Goal: Task Accomplishment & Management: Complete application form

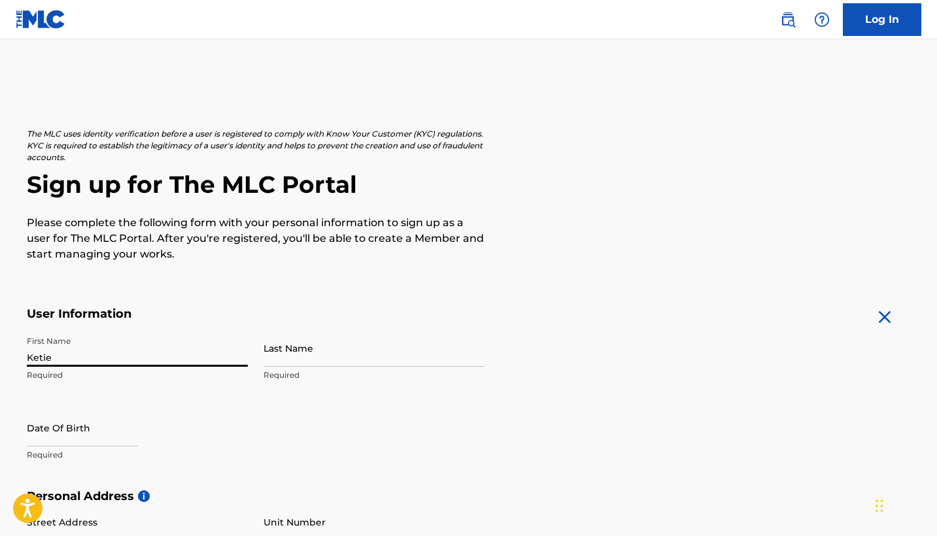
type input "Ketie"
type input "[PERSON_NAME]"
select select "7"
select select "2025"
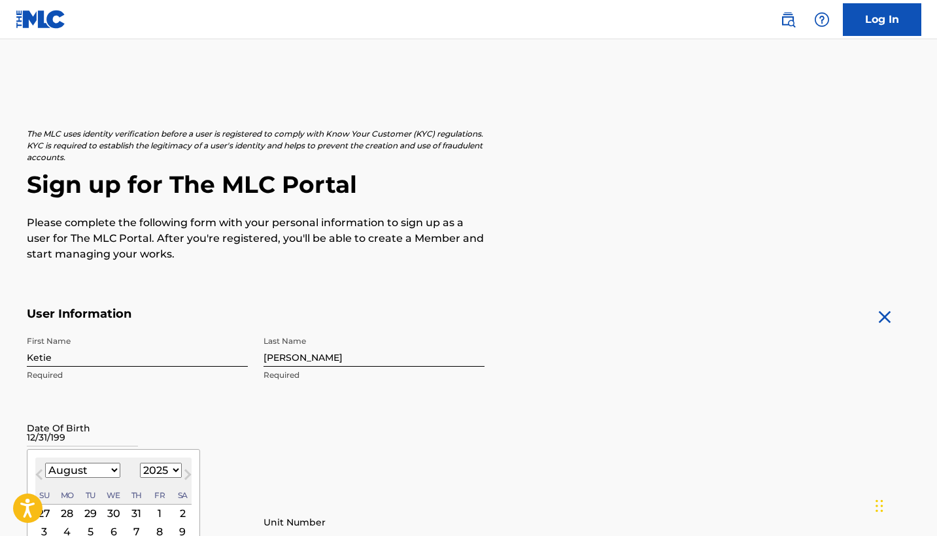
type input "[DATE]"
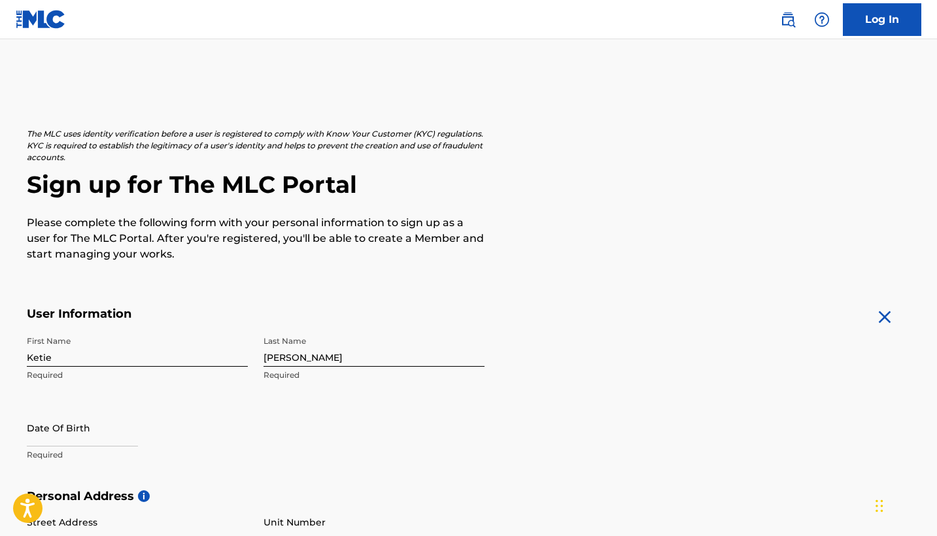
click at [231, 420] on div "Date Of Birth Required" at bounding box center [137, 438] width 221 height 59
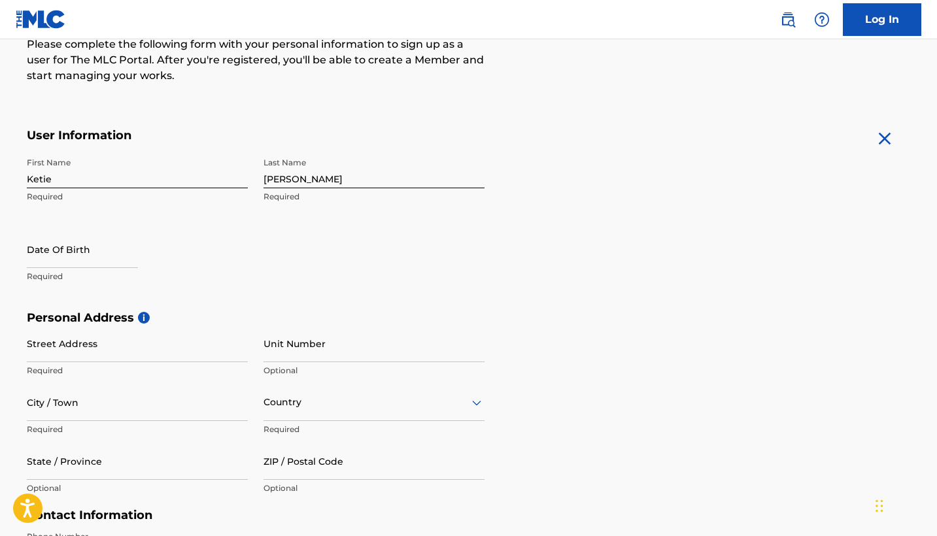
scroll to position [182, 0]
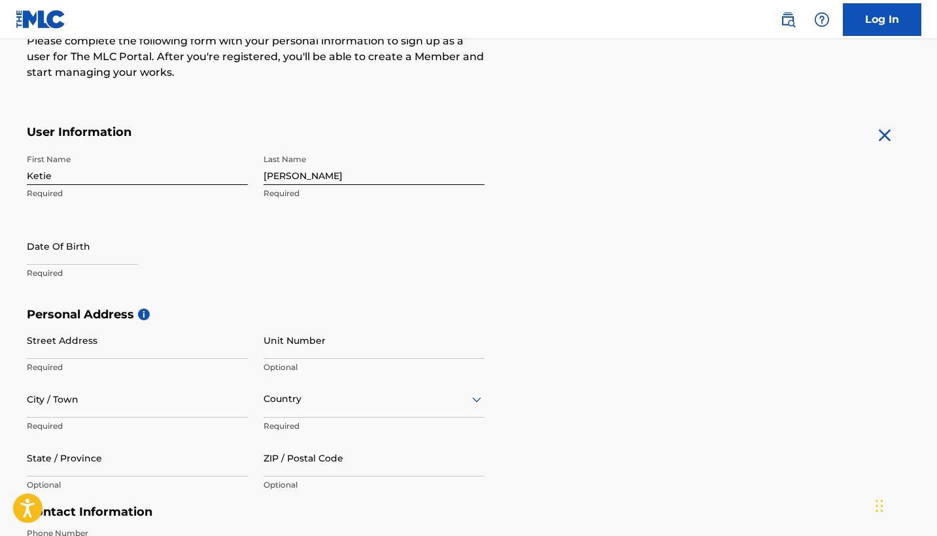
click at [95, 242] on input "text" at bounding box center [82, 245] width 111 height 37
select select "7"
select select "2025"
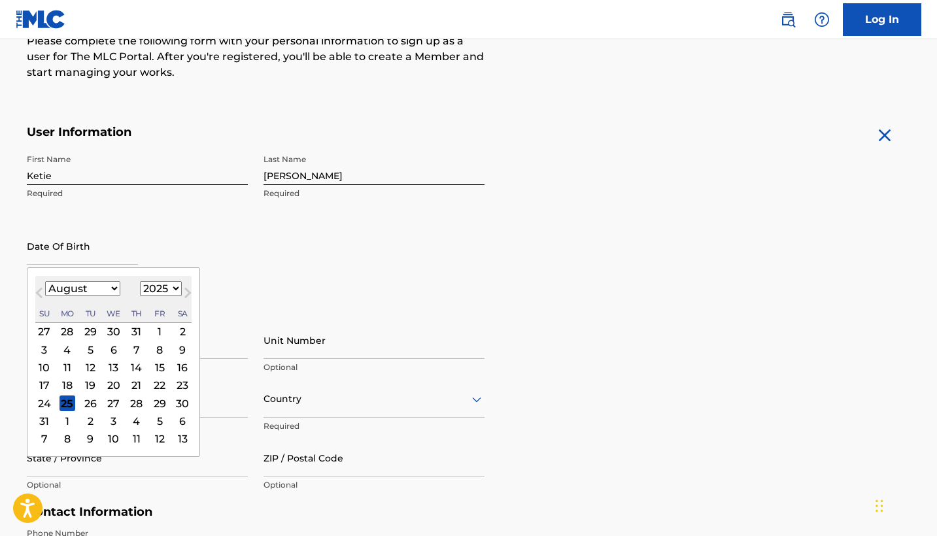
select select "11"
select select "1992"
click at [128, 403] on div "31" at bounding box center [136, 403] width 16 height 16
type input "[DATE]"
select select "11"
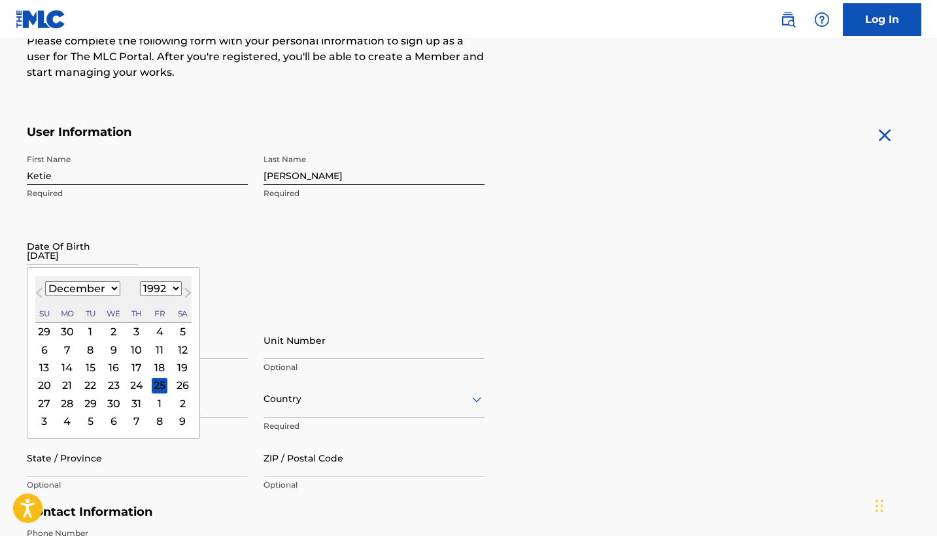
select select "1992"
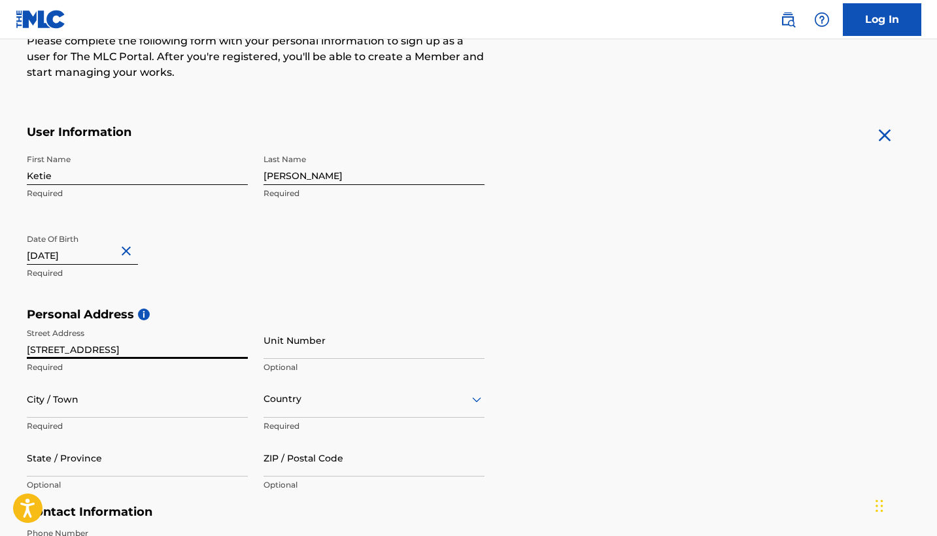
click at [112, 351] on input "[STREET_ADDRESS]" at bounding box center [137, 340] width 221 height 37
type input "[STREET_ADDRESS]"
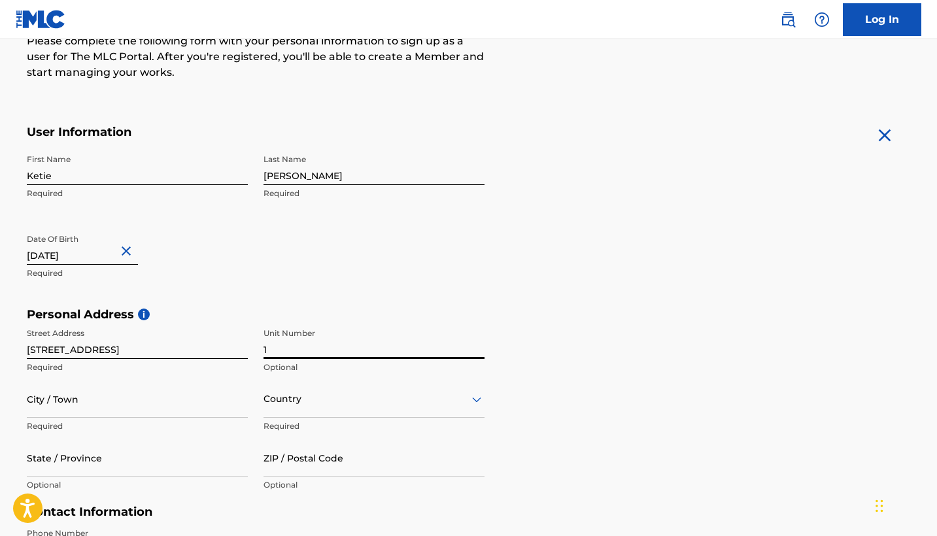
type input "1"
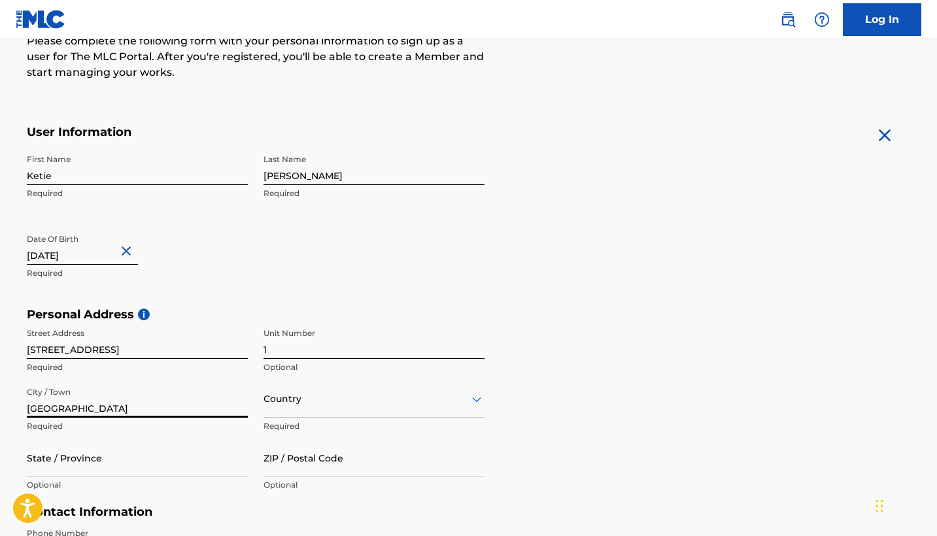
type input "[GEOGRAPHIC_DATA]"
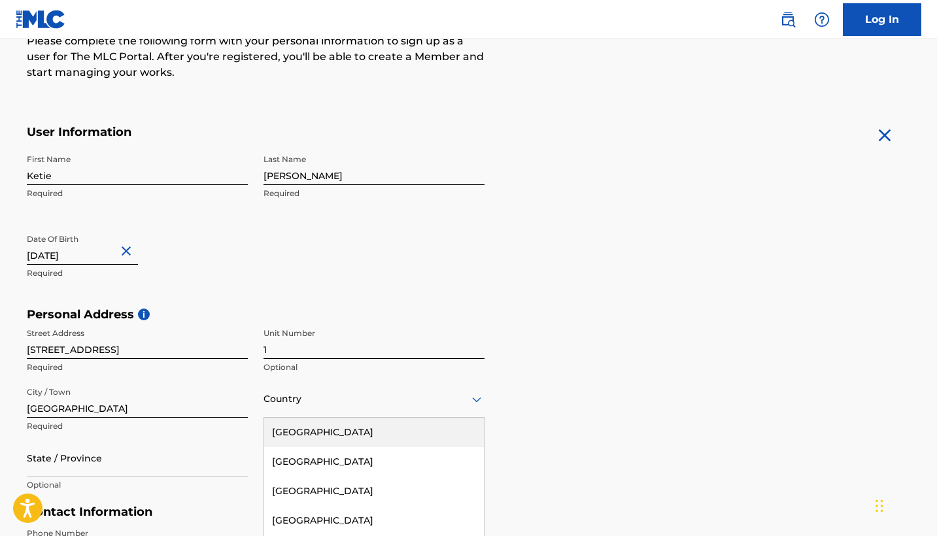
scroll to position [259, 0]
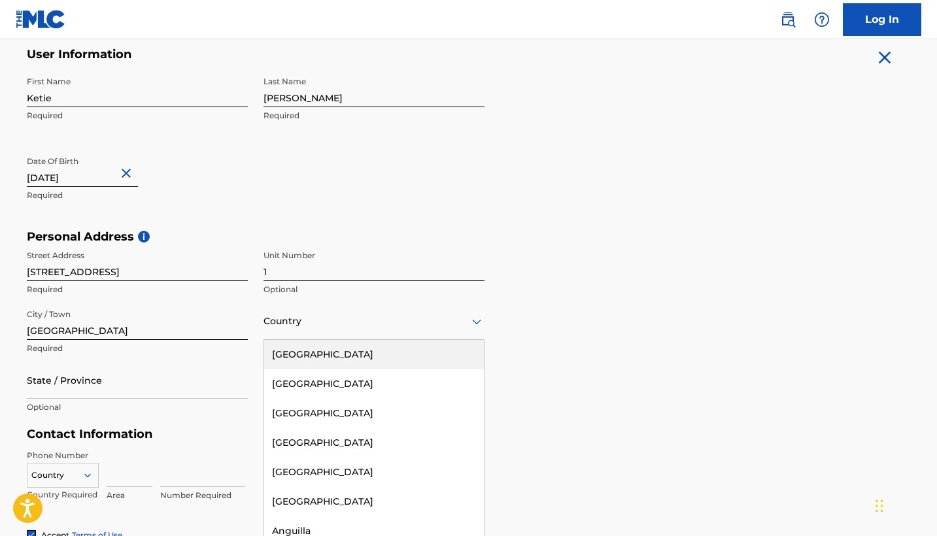
click at [363, 340] on div "[GEOGRAPHIC_DATA], 1 of 223. 223 results available. Use Up and Down to choose o…" at bounding box center [373, 321] width 221 height 37
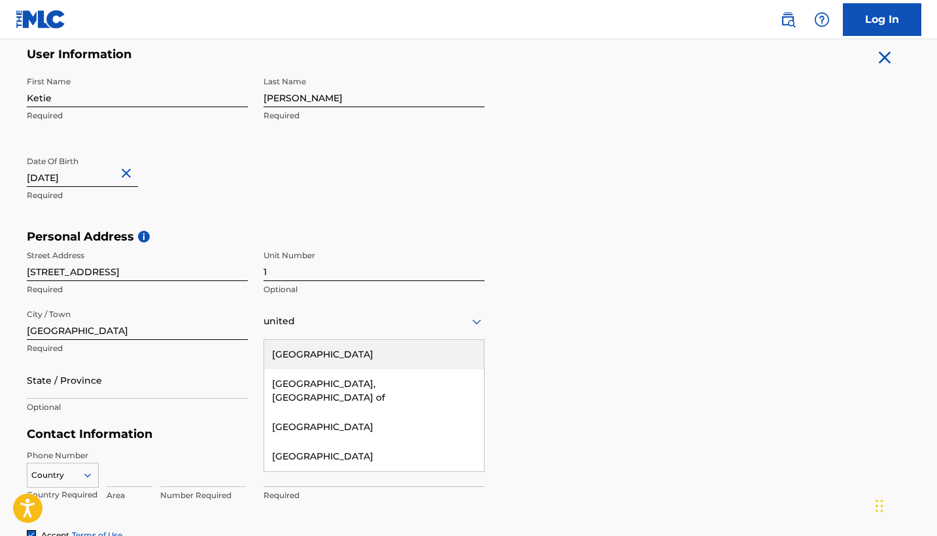
type input "[GEOGRAPHIC_DATA]"
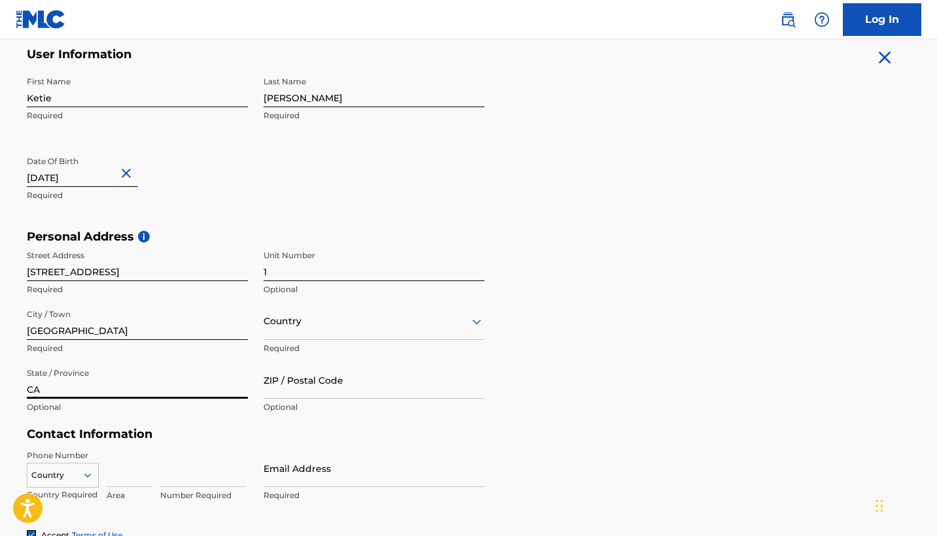
type input "CA"
type input "90027"
click at [495, 493] on form "User Information First Name Ketie Required Last Name [PERSON_NAME] Required Dat…" at bounding box center [469, 337] width 884 height 580
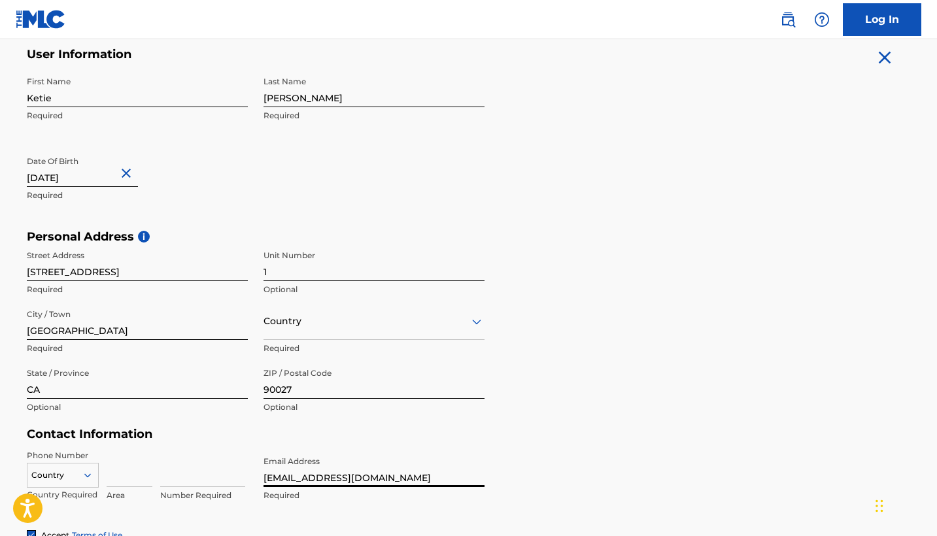
type input "[EMAIL_ADDRESS][DOMAIN_NAME]"
click at [535, 471] on form "User Information First Name Ketie Required Last Name [PERSON_NAME] Required Dat…" at bounding box center [469, 337] width 884 height 580
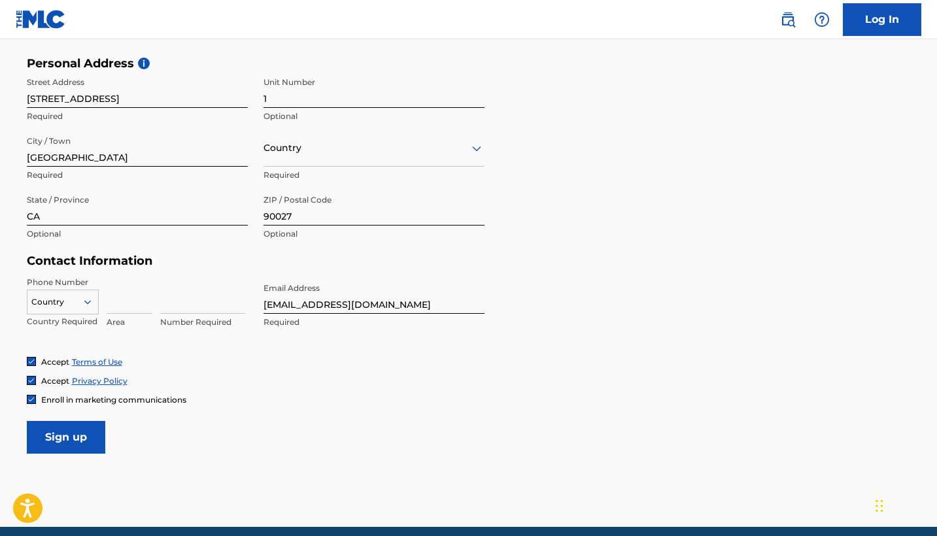
scroll to position [453, 0]
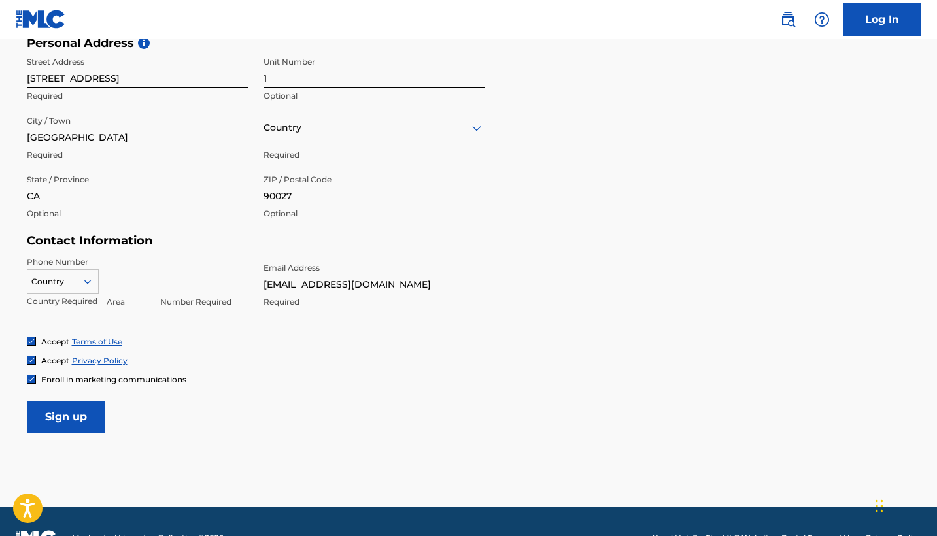
click at [136, 285] on input at bounding box center [130, 274] width 46 height 37
type input "747"
type input "7452328"
click at [71, 415] on input "Sign up" at bounding box center [66, 417] width 78 height 33
click at [64, 266] on div "Country Required" at bounding box center [63, 285] width 72 height 59
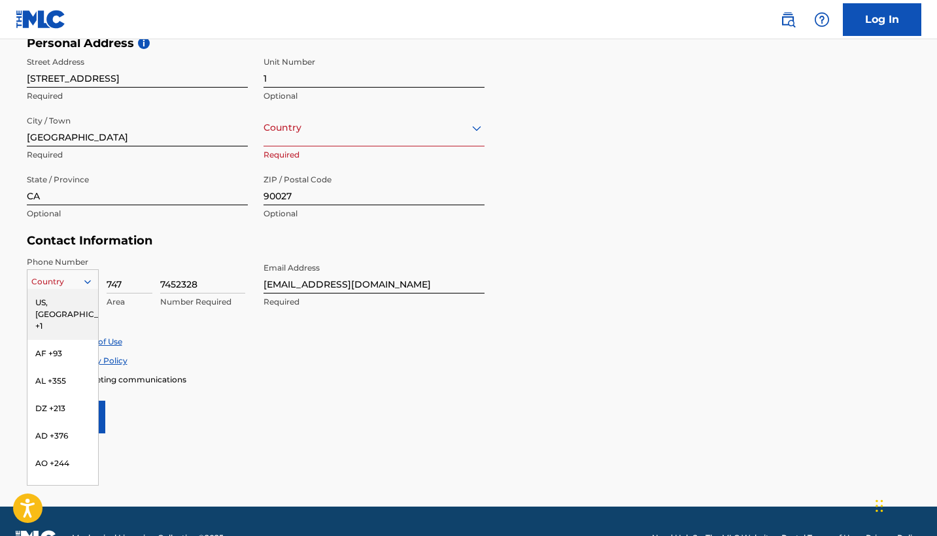
click at [66, 276] on div at bounding box center [62, 282] width 71 height 14
click at [67, 298] on div "US, [GEOGRAPHIC_DATA] +1" at bounding box center [62, 314] width 71 height 51
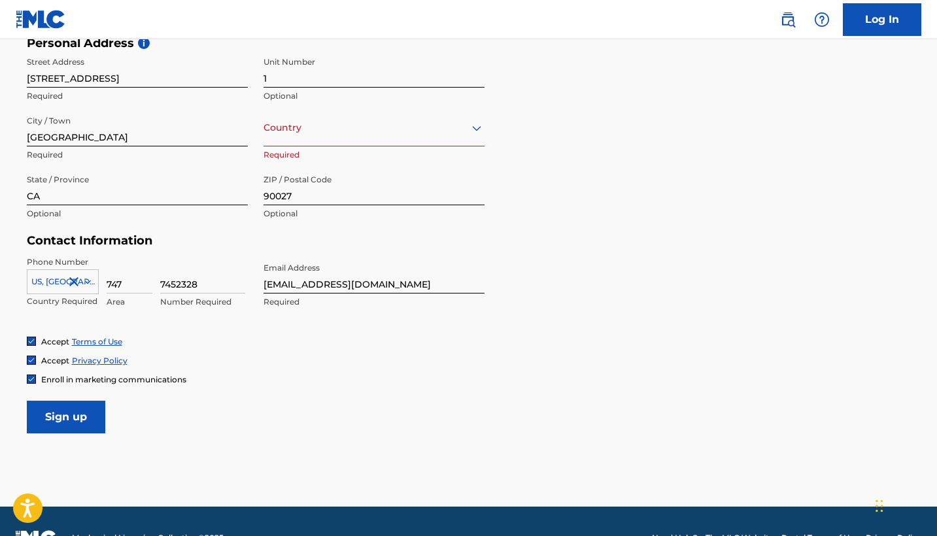
click at [88, 415] on input "Sign up" at bounding box center [66, 417] width 78 height 33
click at [311, 140] on div "Country" at bounding box center [373, 127] width 221 height 37
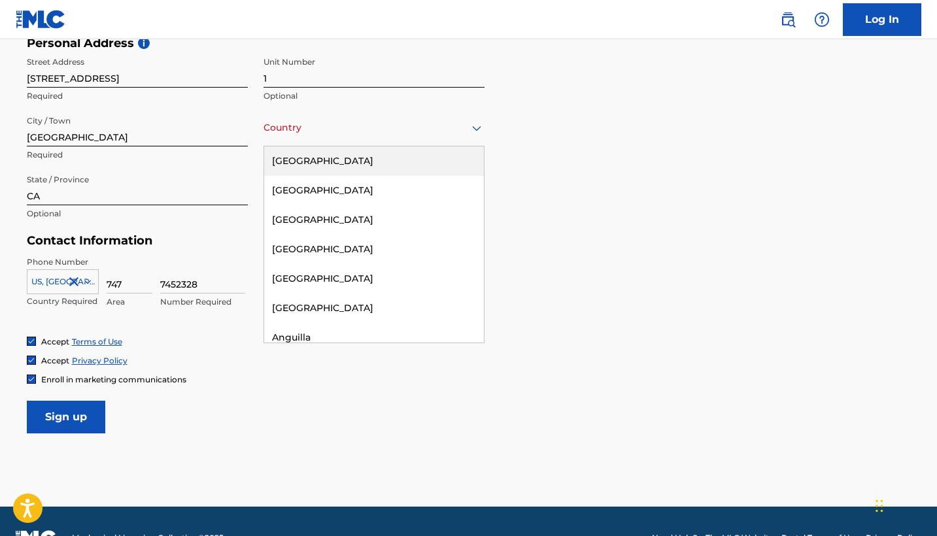
click at [312, 158] on div "[GEOGRAPHIC_DATA]" at bounding box center [374, 160] width 220 height 29
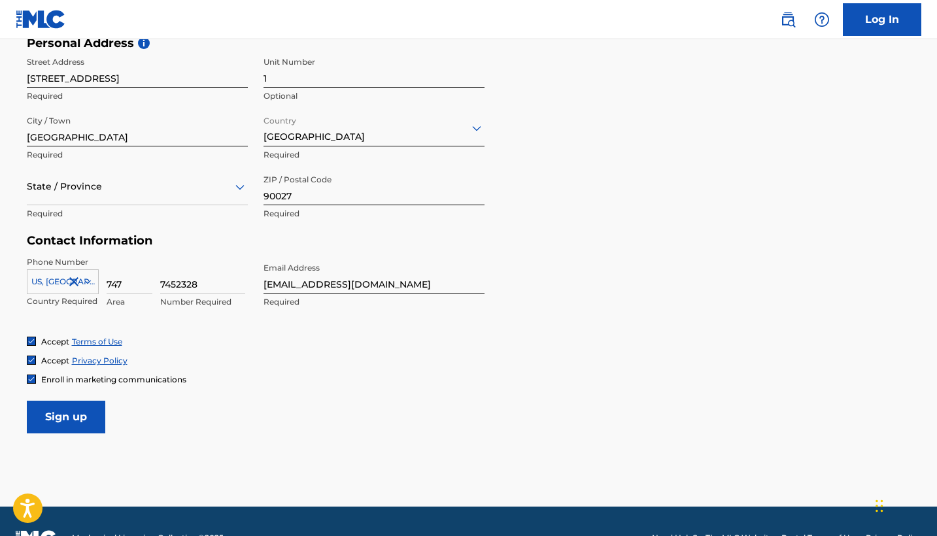
click at [75, 414] on input "Sign up" at bounding box center [66, 417] width 78 height 33
click at [193, 191] on div at bounding box center [137, 186] width 221 height 16
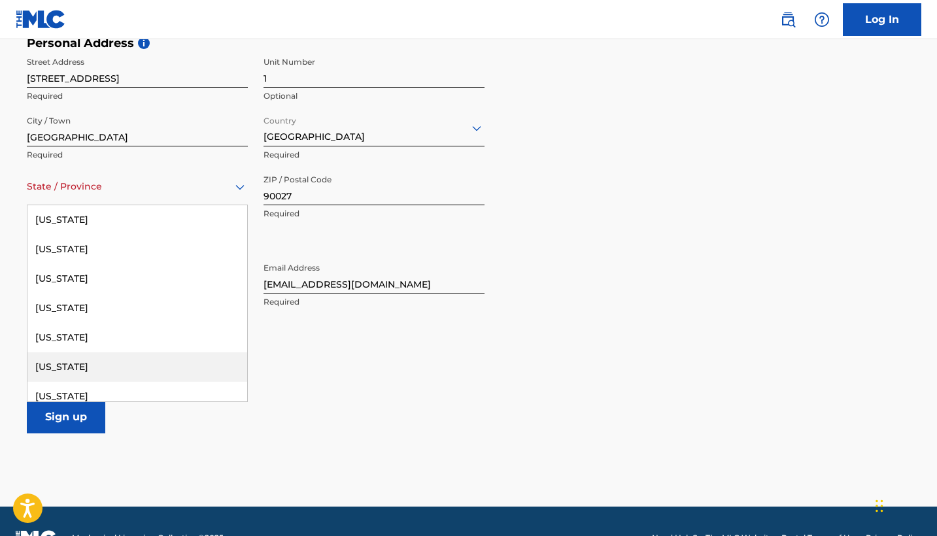
click at [60, 365] on div "[US_STATE]" at bounding box center [137, 366] width 220 height 29
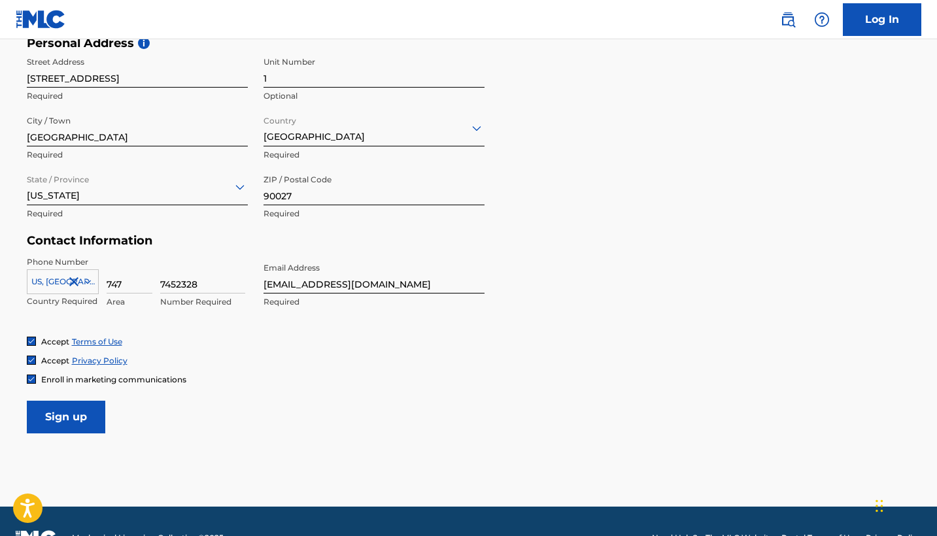
click at [54, 415] on input "Sign up" at bounding box center [66, 417] width 78 height 33
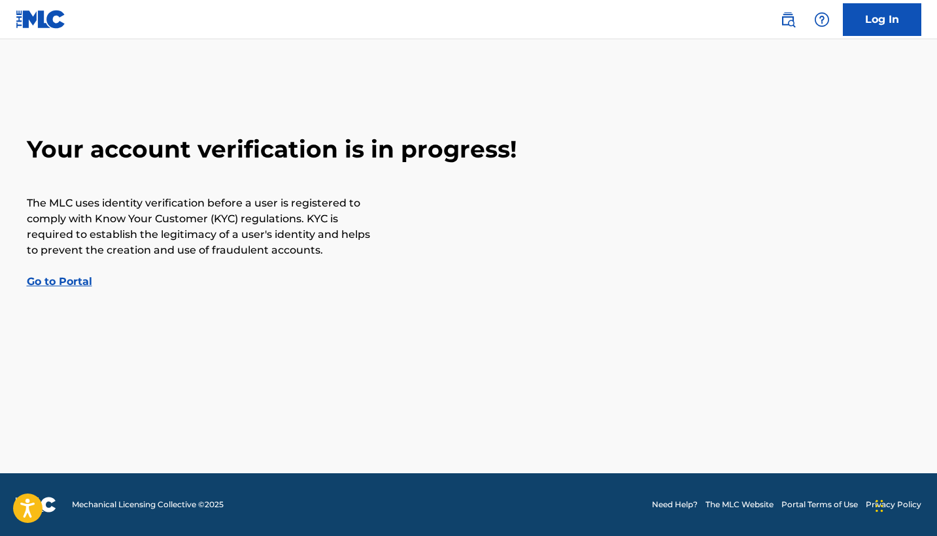
click at [52, 282] on link "Go to Portal" at bounding box center [59, 281] width 65 height 12
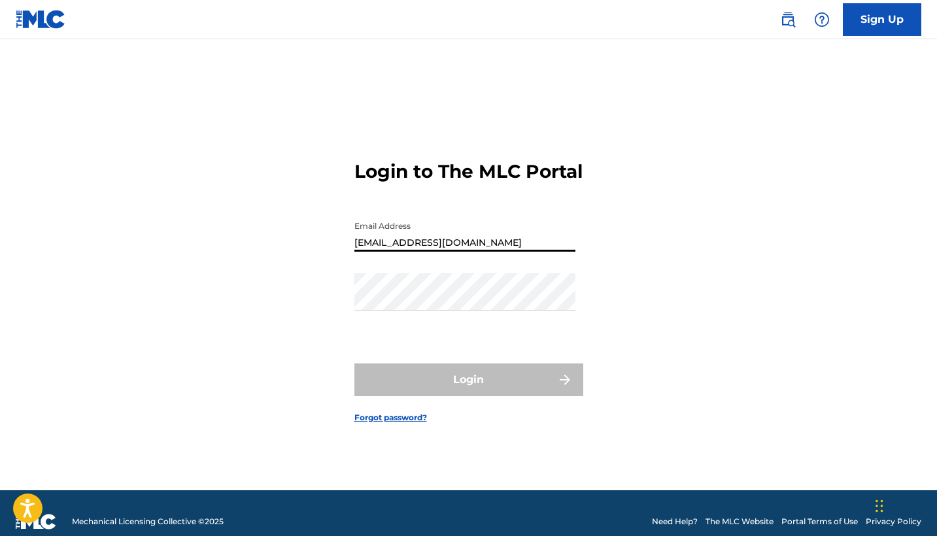
type input "[EMAIL_ADDRESS][DOMAIN_NAME]"
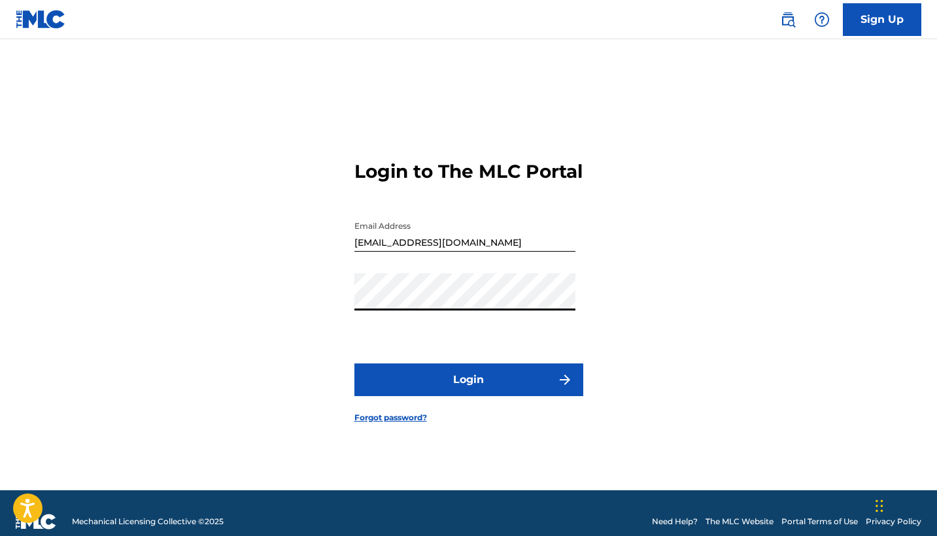
click at [468, 386] on button "Login" at bounding box center [468, 379] width 229 height 33
click at [266, 304] on div "Login to The MLC Portal Email Address [EMAIL_ADDRESS][DOMAIN_NAME] Password Log…" at bounding box center [468, 281] width 915 height 418
click at [407, 391] on button "Login" at bounding box center [468, 379] width 229 height 33
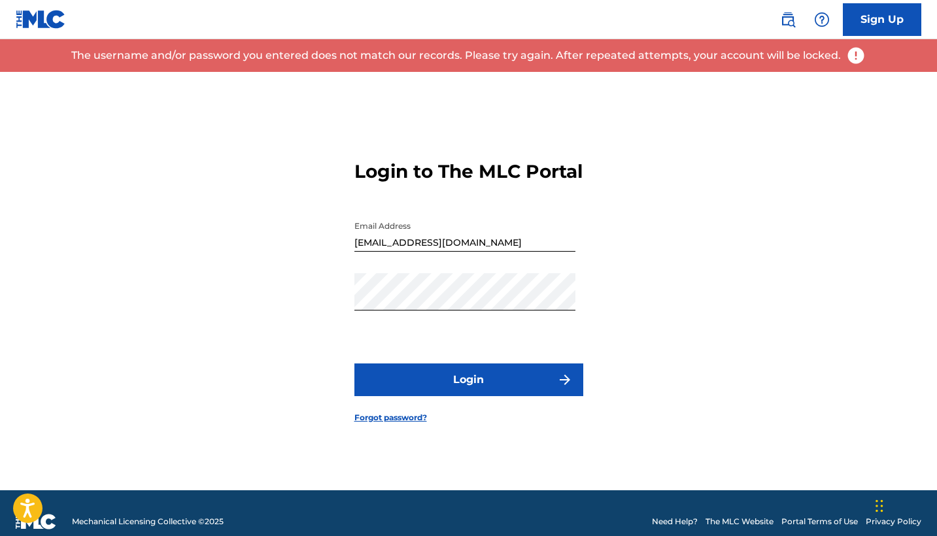
click at [395, 424] on link "Forgot password?" at bounding box center [390, 418] width 73 height 12
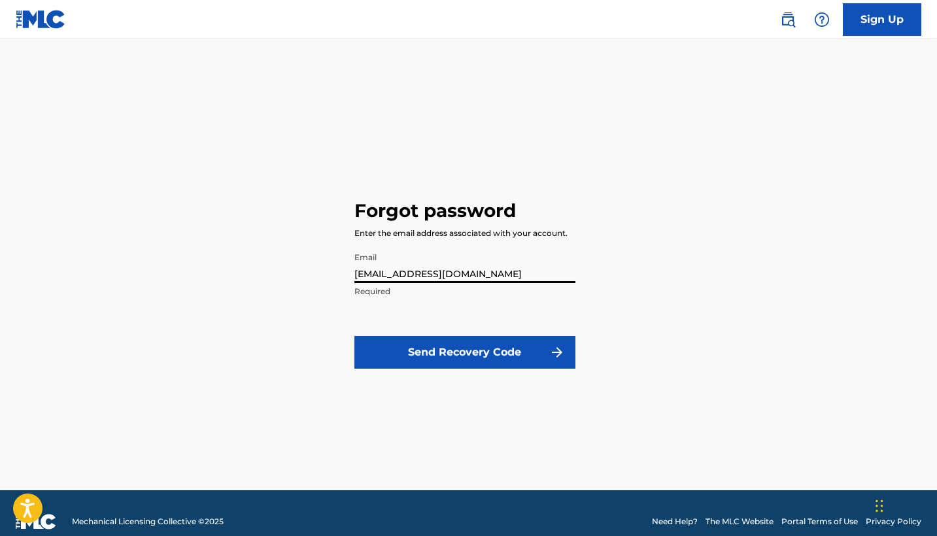
type input "[EMAIL_ADDRESS][DOMAIN_NAME]"
click at [407, 354] on button "Send Recovery Code" at bounding box center [464, 352] width 221 height 33
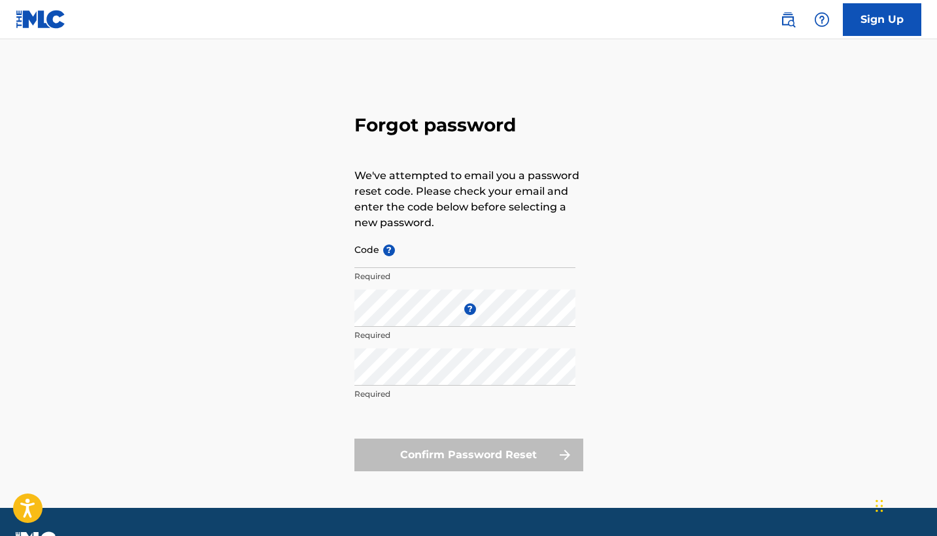
click at [414, 257] on input "Code ?" at bounding box center [464, 249] width 221 height 37
paste input "FP_7b23e1ff146ac42f1834f7c568d9"
type input "FP_7b23e1ff146ac42f1834f7c568d9"
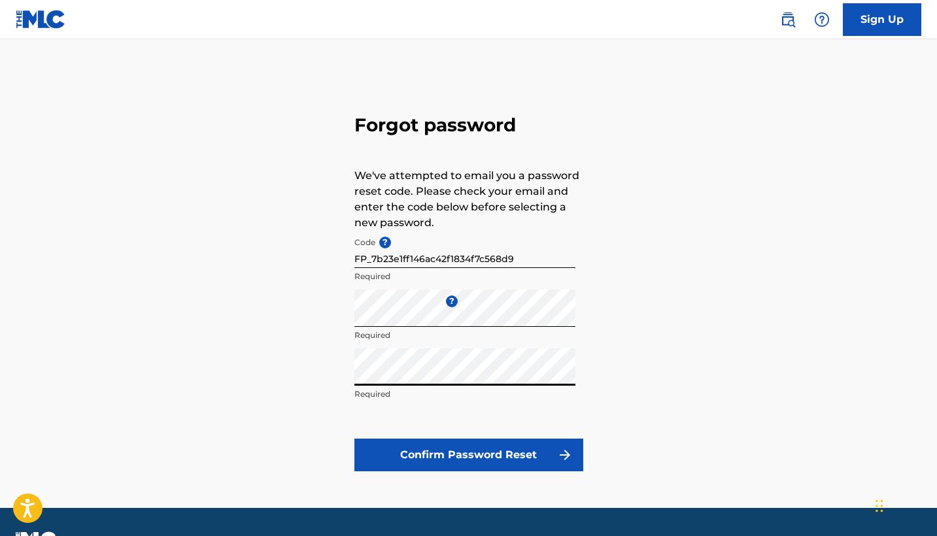
click at [511, 459] on button "Confirm Password Reset" at bounding box center [468, 455] width 229 height 33
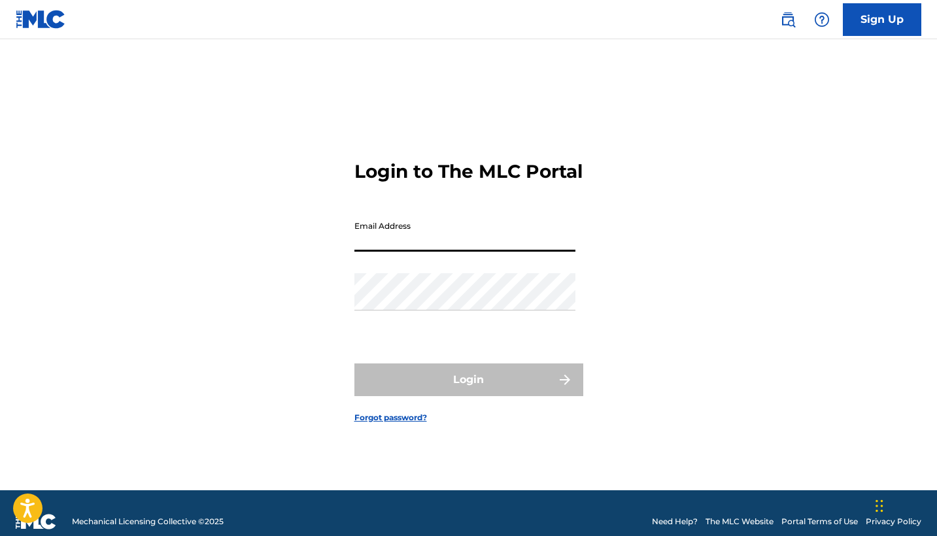
type input "FP_7b23e1ff146ac42f1834f7c568d9"
click at [468, 391] on button "Login" at bounding box center [468, 379] width 229 height 33
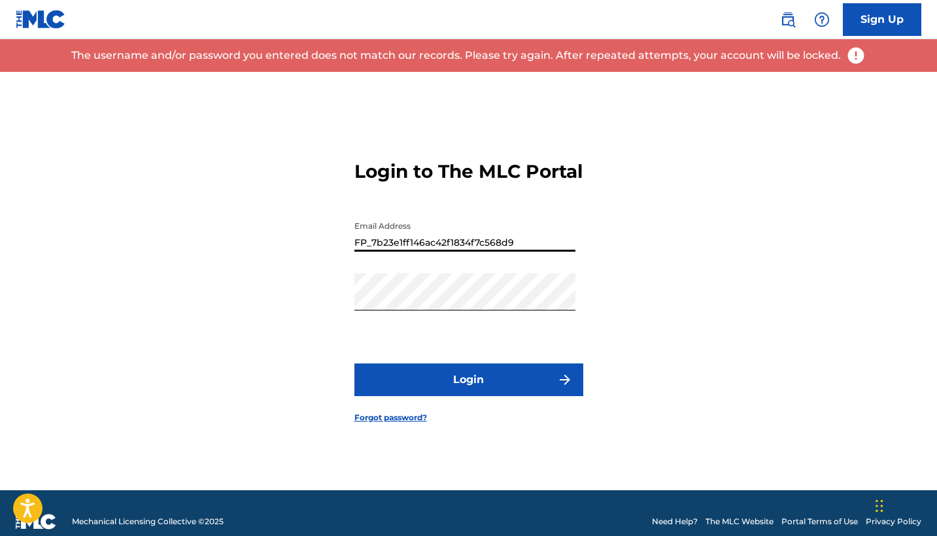
drag, startPoint x: 524, startPoint y: 254, endPoint x: 199, endPoint y: 239, distance: 325.8
click at [199, 239] on div "Login to The MLC Portal Email Address FP_7b23e1ff146ac42f1834f7c568d9 Password …" at bounding box center [468, 281] width 915 height 418
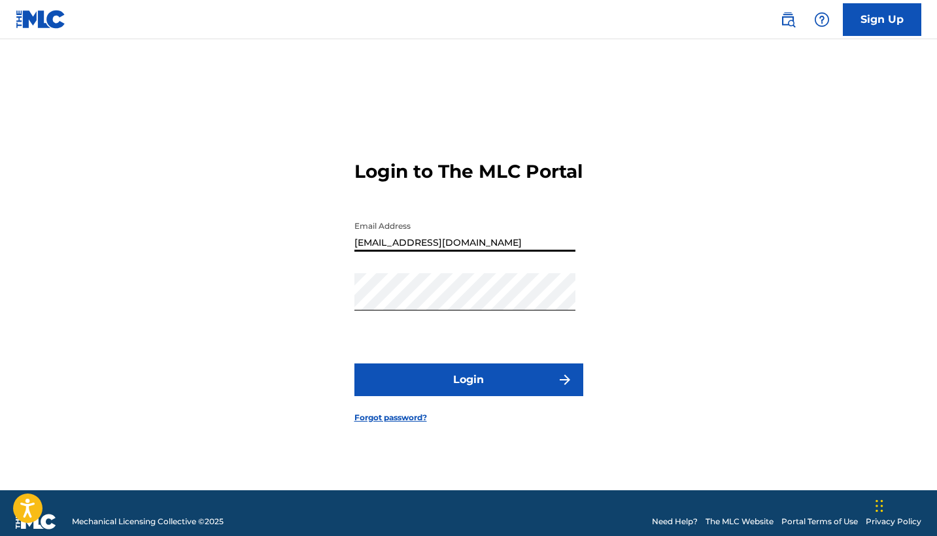
type input "[EMAIL_ADDRESS][DOMAIN_NAME]"
click at [416, 386] on button "Login" at bounding box center [468, 379] width 229 height 33
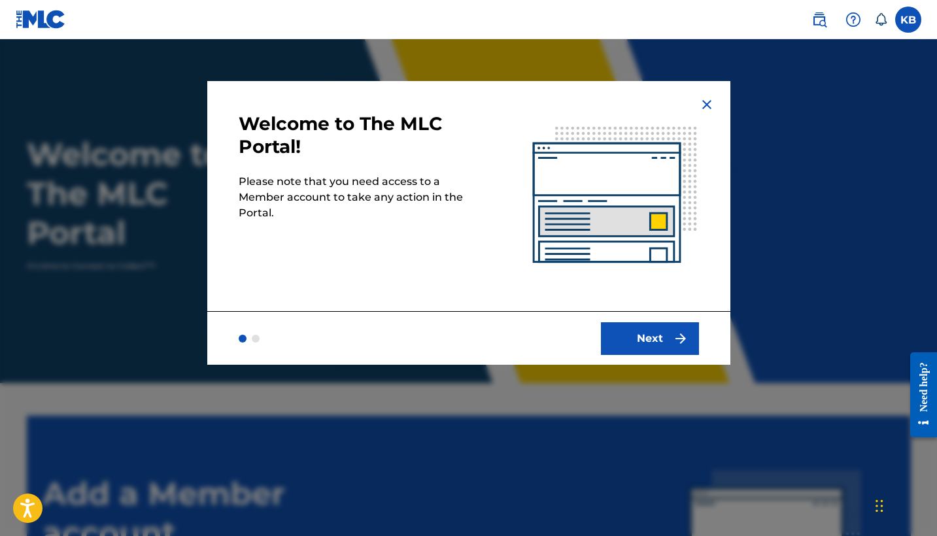
click at [669, 343] on button "Next" at bounding box center [650, 338] width 98 height 33
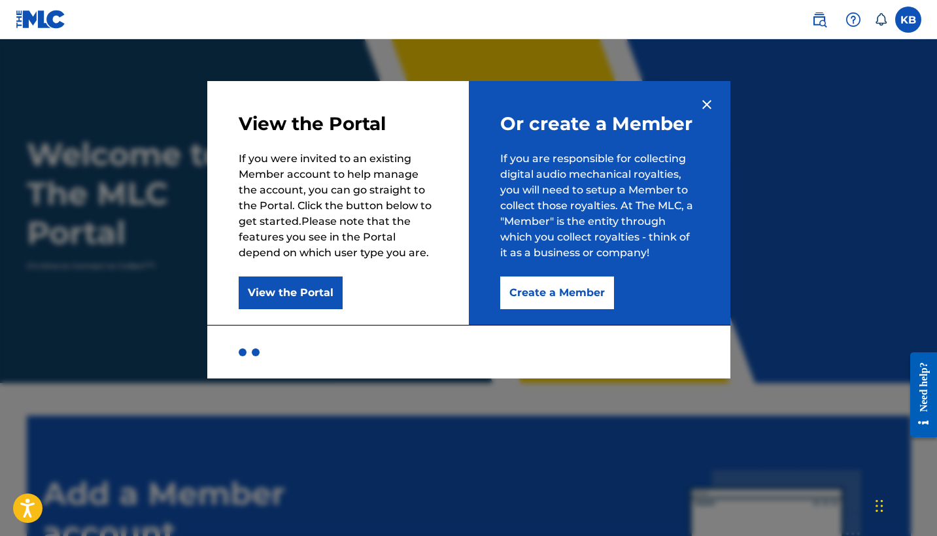
click at [569, 290] on button "Create a Member" at bounding box center [557, 292] width 114 height 33
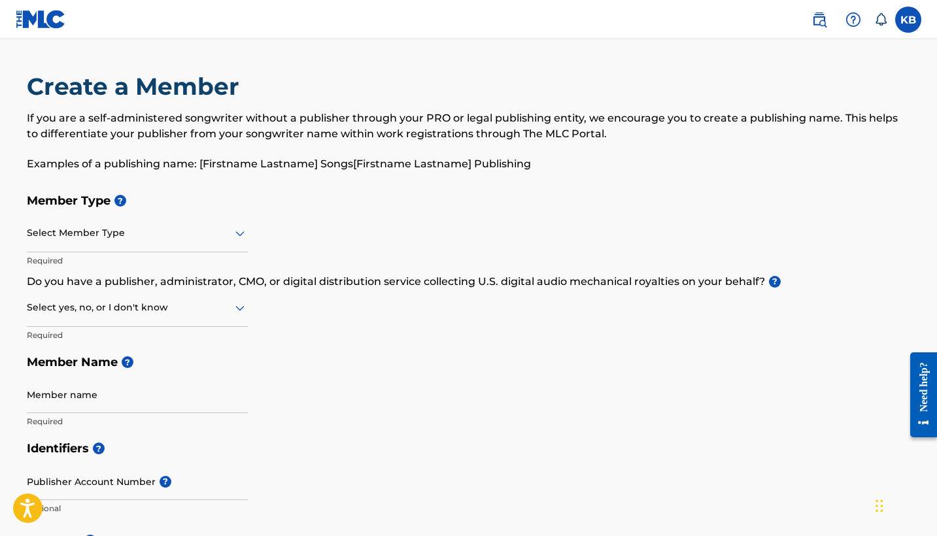
click at [222, 231] on div at bounding box center [137, 233] width 221 height 16
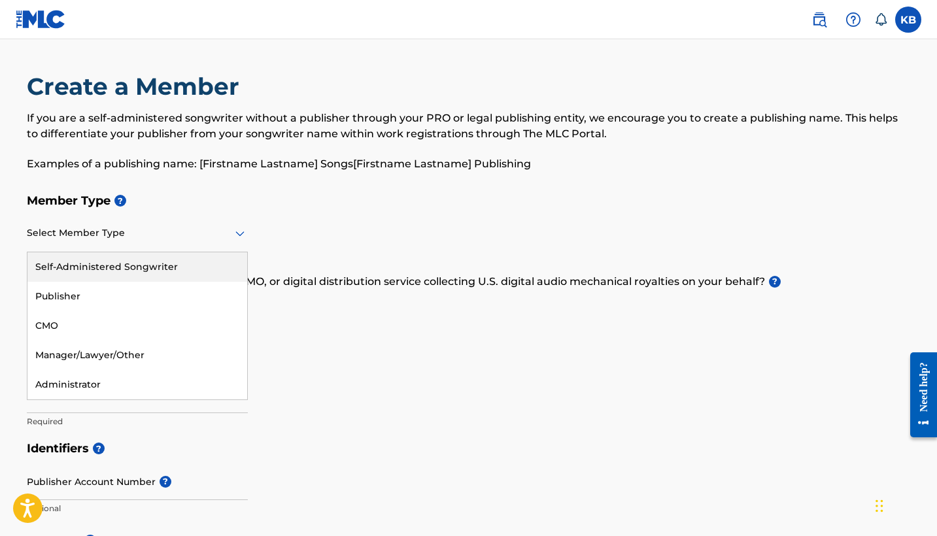
click at [144, 265] on div "Self-Administered Songwriter" at bounding box center [137, 266] width 220 height 29
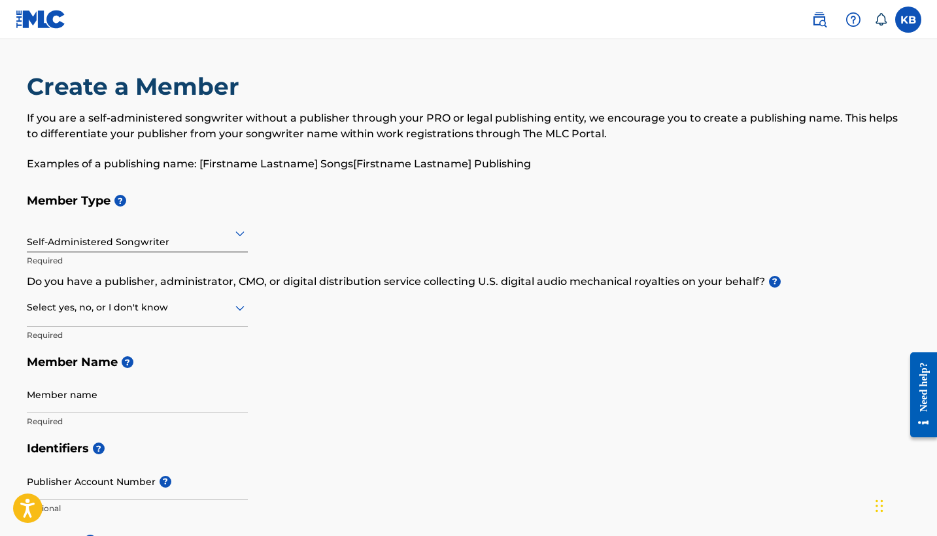
click at [133, 312] on div at bounding box center [137, 307] width 221 height 16
click at [70, 349] on div "Yes" at bounding box center [137, 341] width 220 height 29
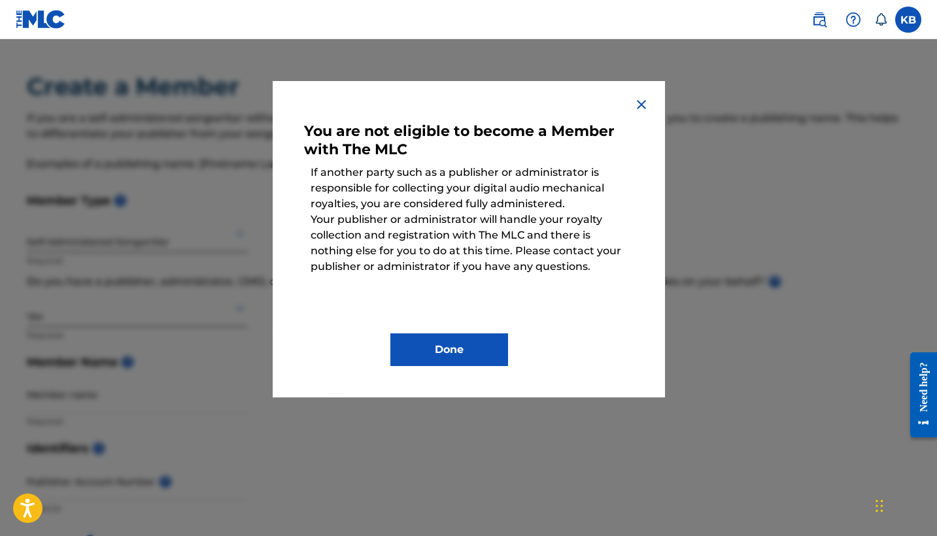
click at [641, 103] on img at bounding box center [641, 105] width 16 height 16
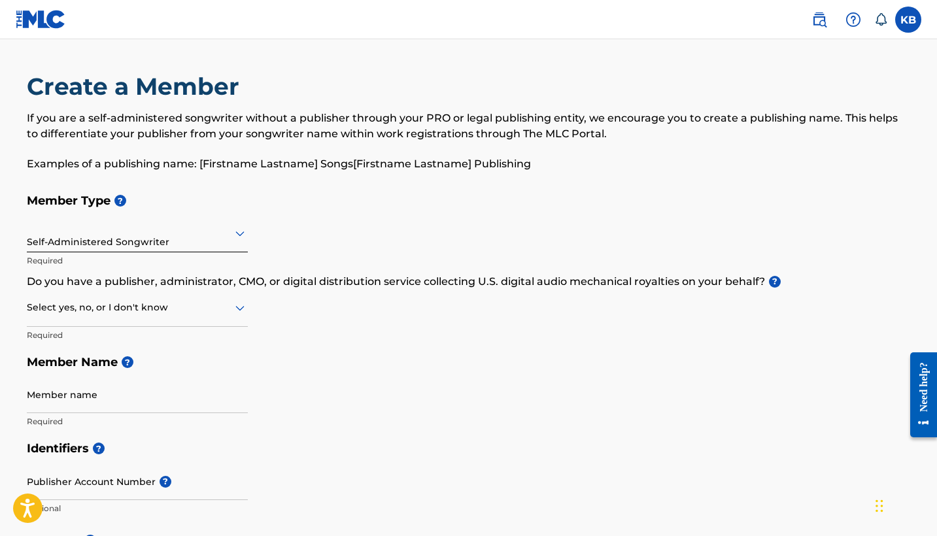
click at [234, 303] on icon at bounding box center [240, 308] width 16 height 16
click at [78, 397] on div "I don't know" at bounding box center [137, 400] width 220 height 29
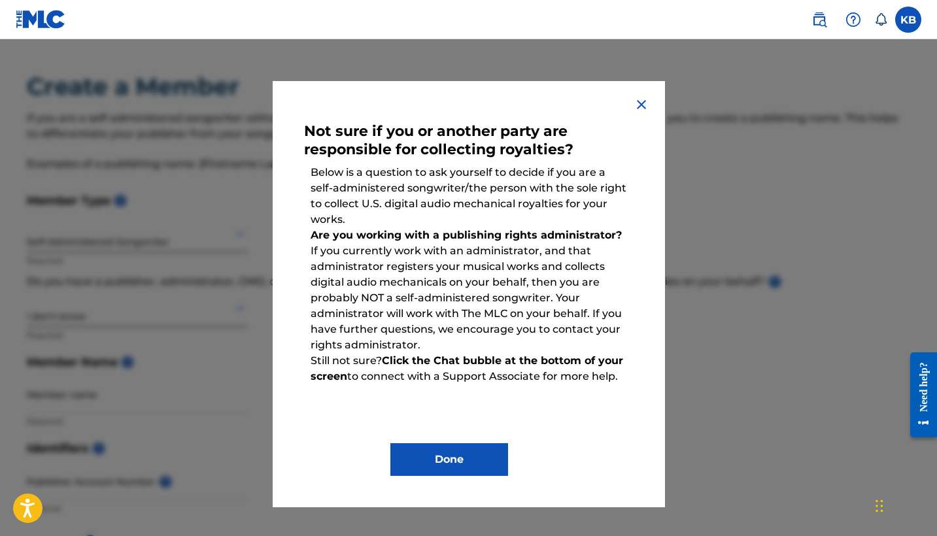
click at [435, 463] on button "Done" at bounding box center [449, 459] width 118 height 33
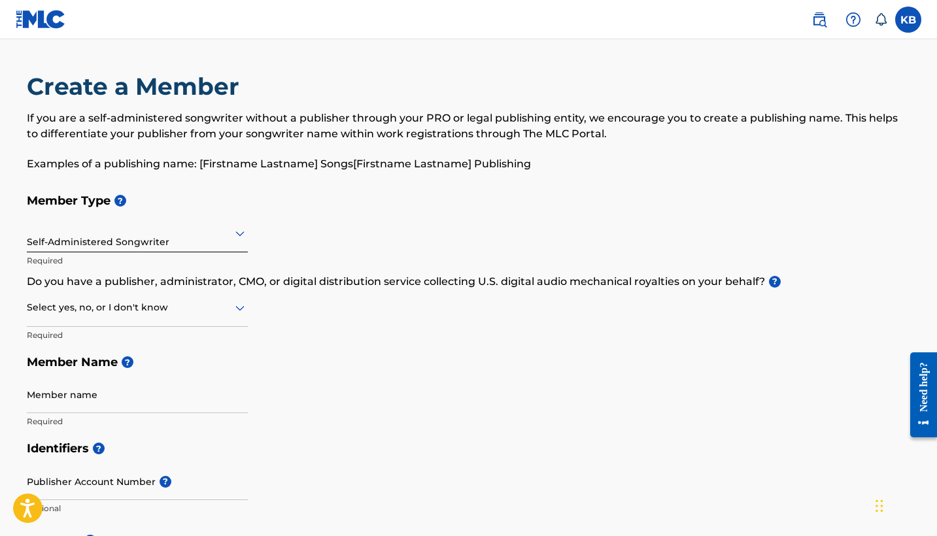
click at [238, 309] on icon at bounding box center [239, 308] width 9 height 5
click at [175, 362] on div "No" at bounding box center [137, 370] width 220 height 29
click at [388, 346] on div "Member Type ? Self-Administered Songwriter Required Do you have a publisher, ad…" at bounding box center [469, 311] width 884 height 248
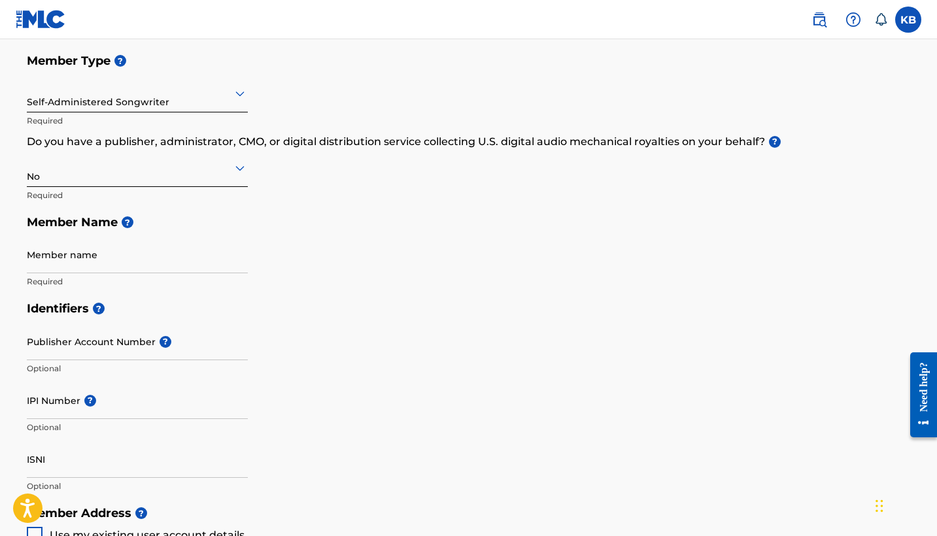
scroll to position [145, 0]
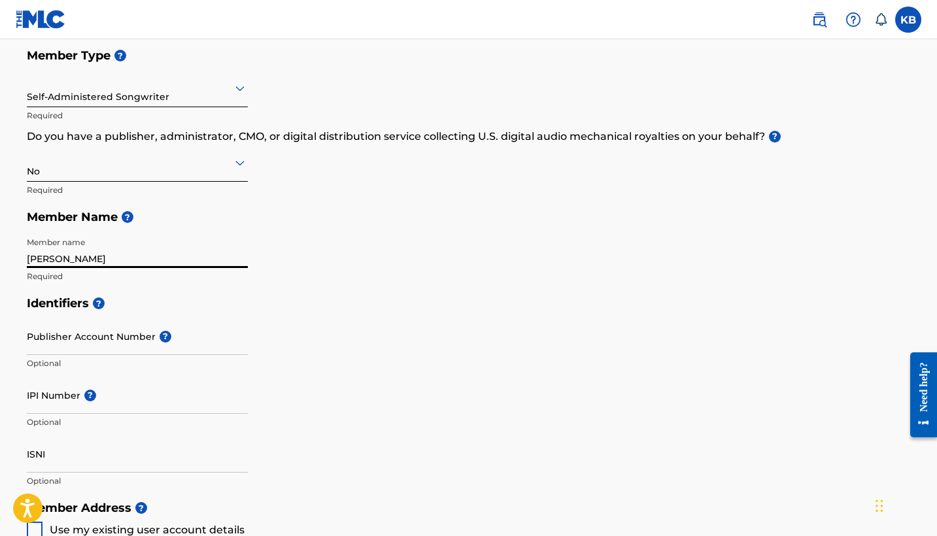
type input "[PERSON_NAME]"
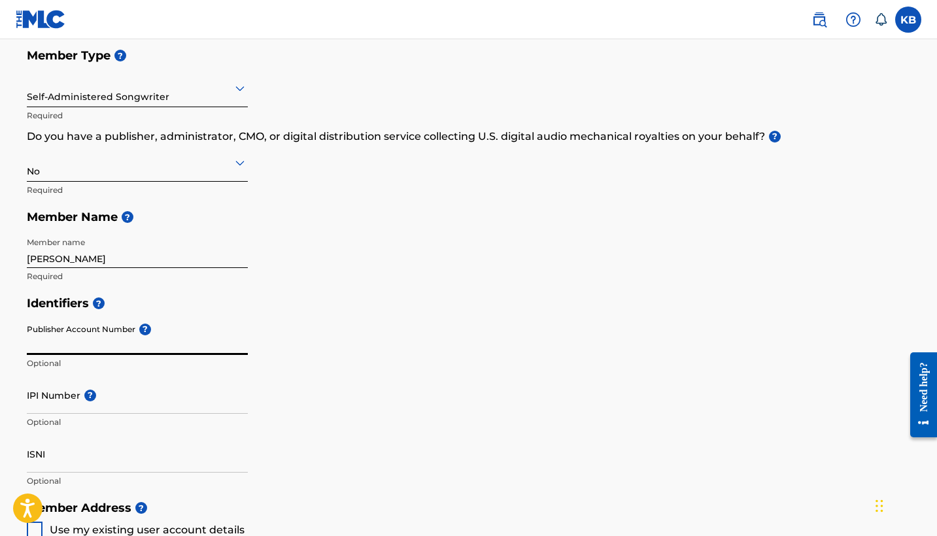
click at [48, 339] on input "Publisher Account Number ?" at bounding box center [137, 336] width 221 height 37
paste input "3654959"
type input "3654959"
drag, startPoint x: 70, startPoint y: 347, endPoint x: 0, endPoint y: 329, distance: 72.3
click at [0, 329] on main "Create a Member If you are a self-administered songwriter without a publisher t…" at bounding box center [468, 481] width 937 height 1174
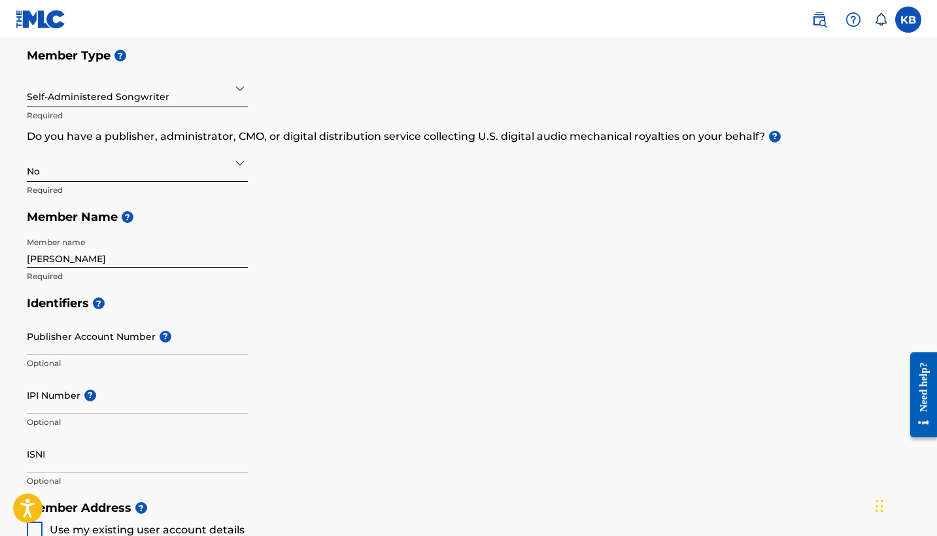
click at [365, 293] on h5 "Identifiers ?" at bounding box center [469, 304] width 884 height 28
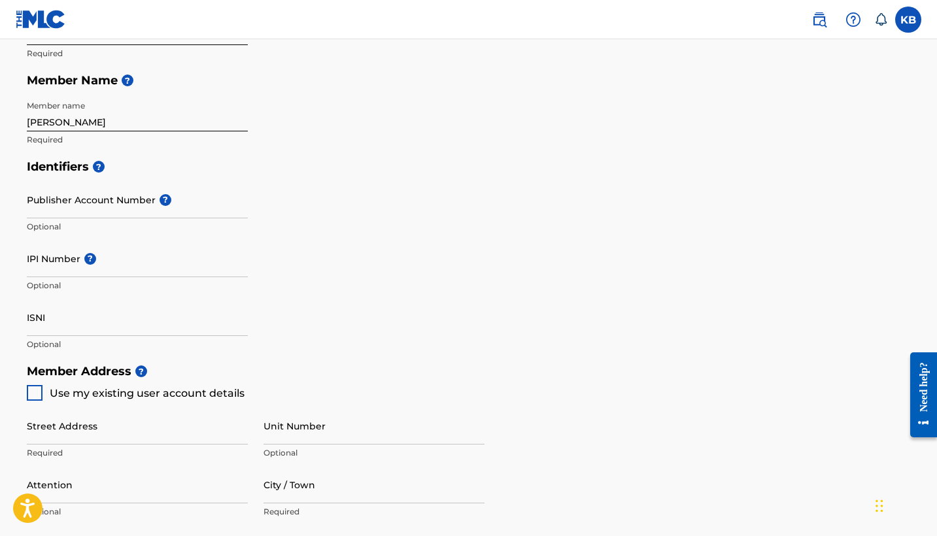
scroll to position [296, 0]
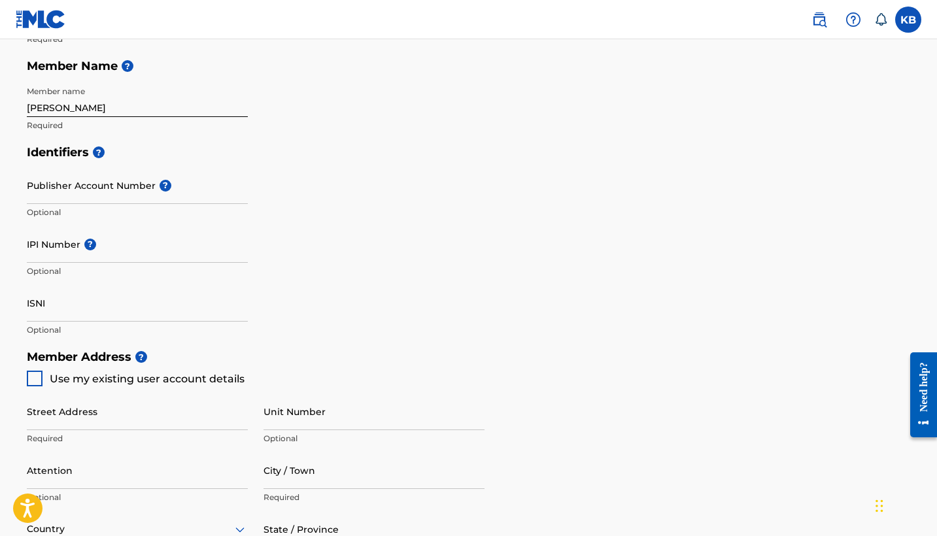
click at [59, 243] on input "IPI Number ?" at bounding box center [137, 244] width 221 height 37
paste input "669246112"
type input "669246112"
click at [365, 345] on h5 "Member Address ?" at bounding box center [469, 357] width 884 height 28
click at [27, 377] on div at bounding box center [35, 379] width 16 height 16
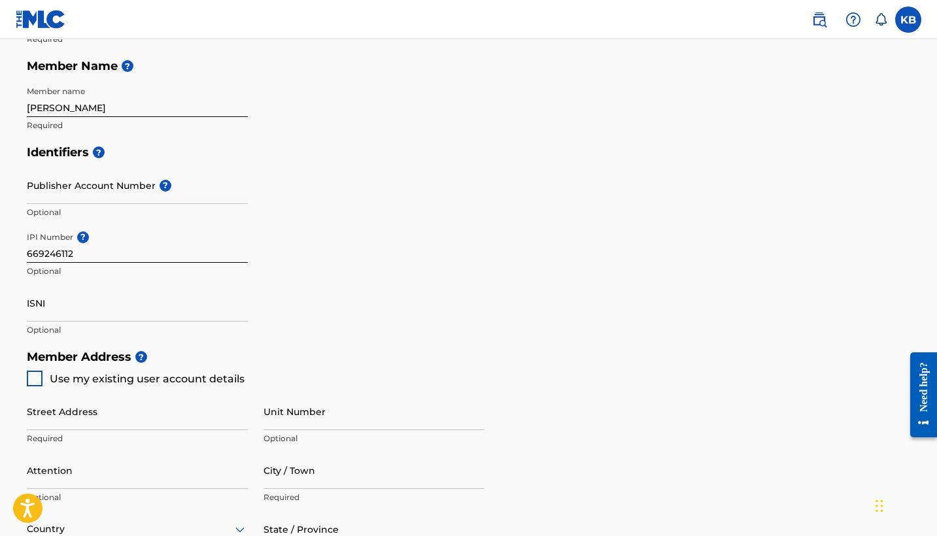
type input "[STREET_ADDRESS]"
type input "[GEOGRAPHIC_DATA]"
type input "90027"
type input "747"
type input "7452328"
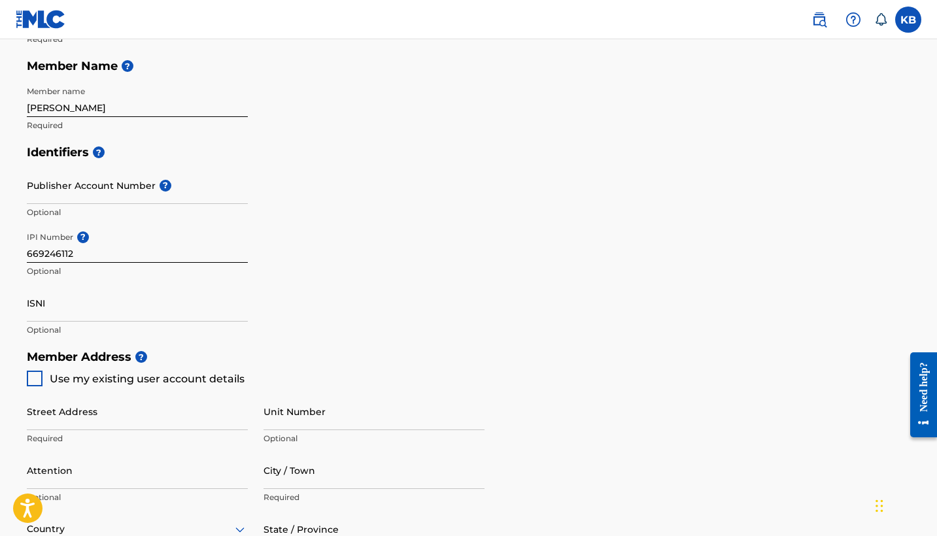
type input "[EMAIL_ADDRESS][DOMAIN_NAME]"
click at [432, 351] on h5 "Member Address ?" at bounding box center [469, 357] width 884 height 28
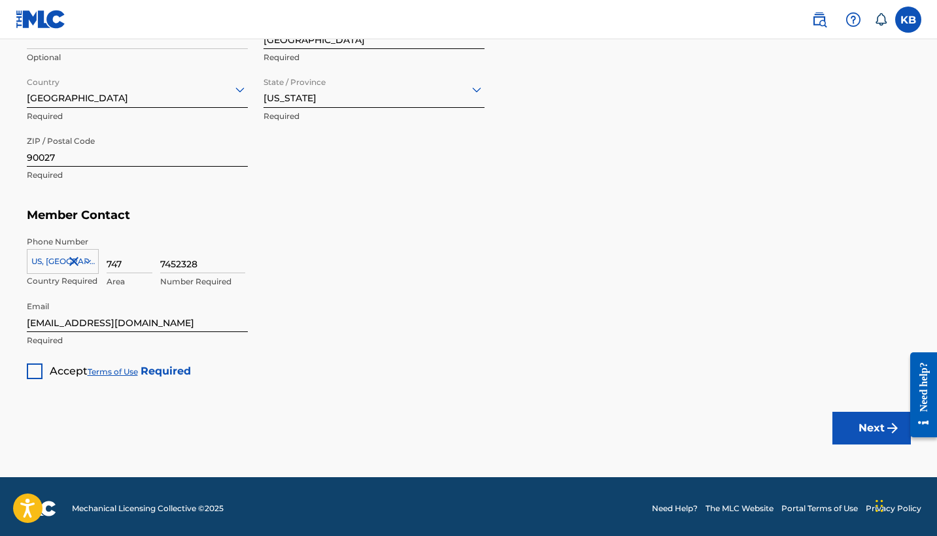
scroll to position [739, 0]
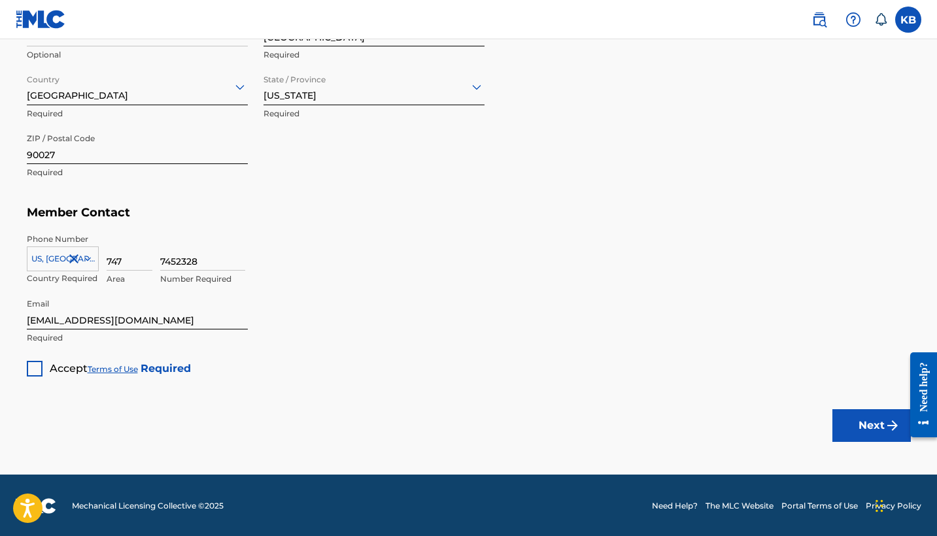
click at [41, 365] on div at bounding box center [35, 369] width 16 height 16
click at [860, 421] on button "Next" at bounding box center [871, 425] width 78 height 33
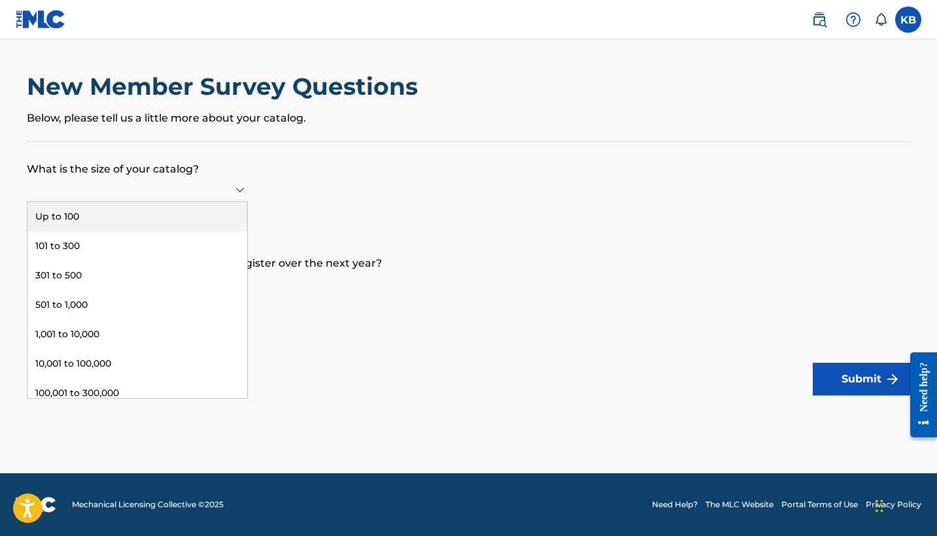
click at [226, 186] on div at bounding box center [137, 189] width 221 height 25
click at [161, 225] on div "Up to 100" at bounding box center [137, 216] width 220 height 29
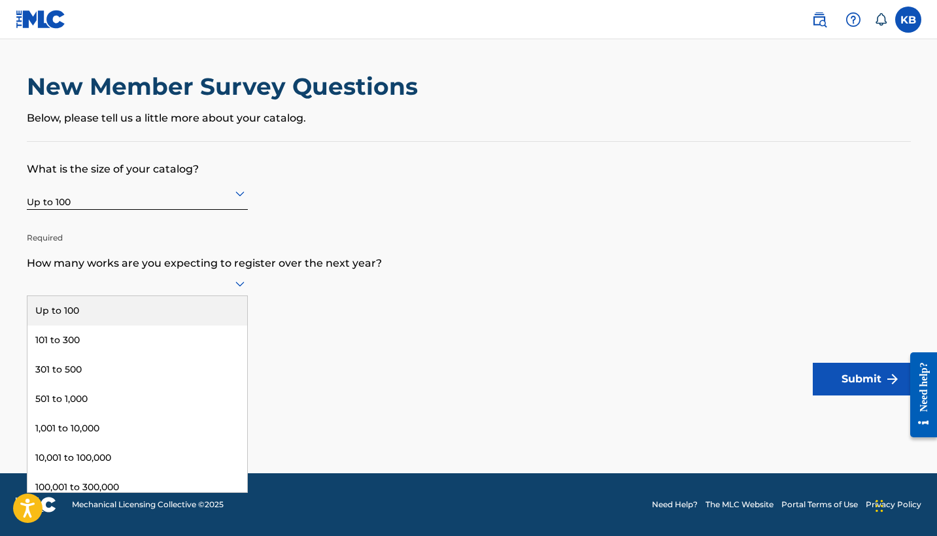
click at [122, 292] on div at bounding box center [137, 283] width 221 height 16
click at [106, 324] on div "Up to 100" at bounding box center [137, 310] width 220 height 29
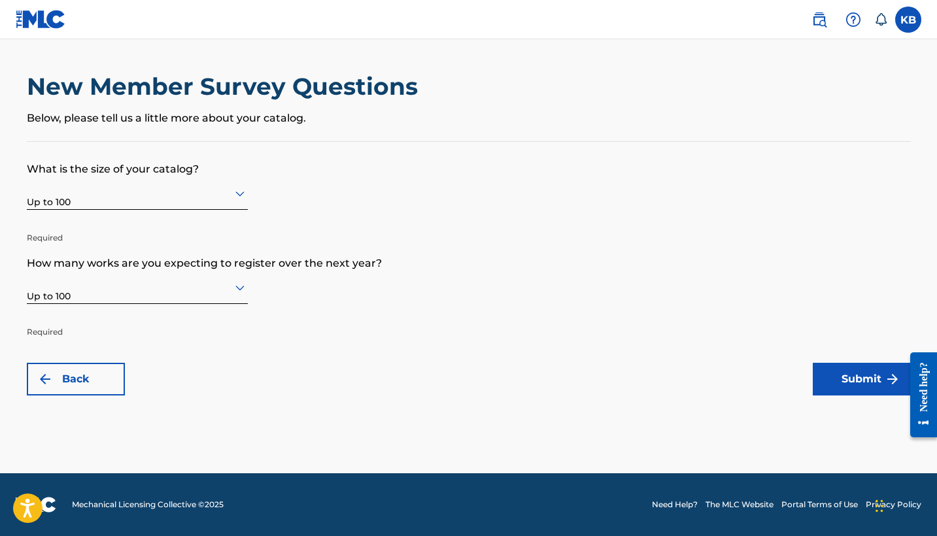
click at [863, 375] on button "Submit" at bounding box center [861, 379] width 98 height 33
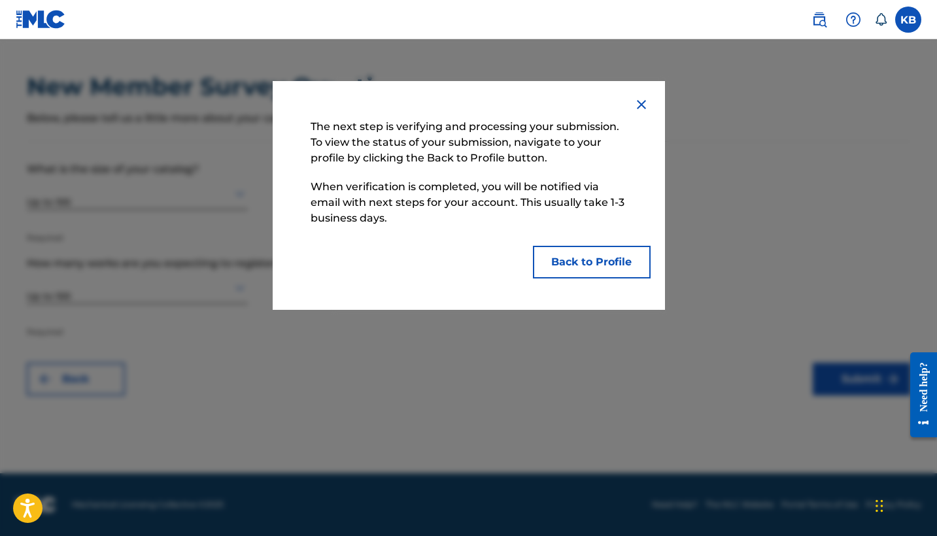
click at [598, 269] on button "Back to Profile" at bounding box center [592, 262] width 118 height 33
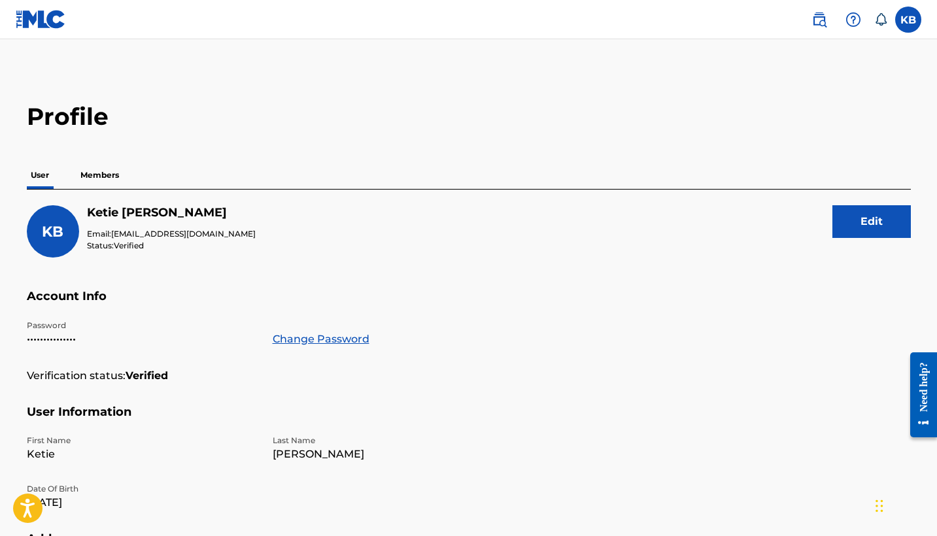
click at [526, 265] on div "KB [PERSON_NAME] Email: [EMAIL_ADDRESS][DOMAIN_NAME] Status: Verified Edit" at bounding box center [469, 247] width 884 height 84
click at [113, 184] on p "Members" at bounding box center [99, 174] width 46 height 27
